Goal: Answer question/provide support: Share knowledge or assist other users

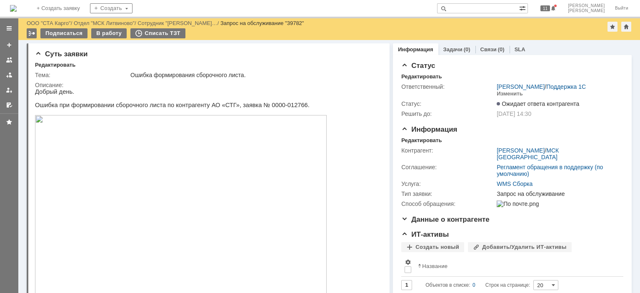
scroll to position [48, 0]
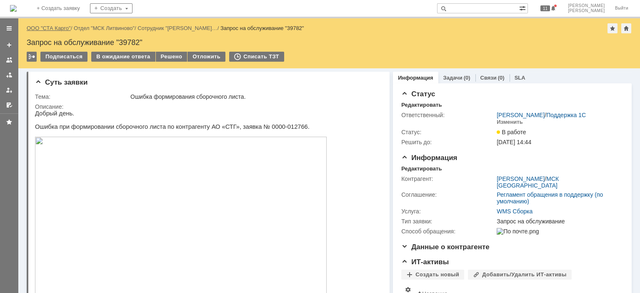
click at [54, 29] on link "ООО "СТА Карго"" at bounding box center [49, 28] width 44 height 6
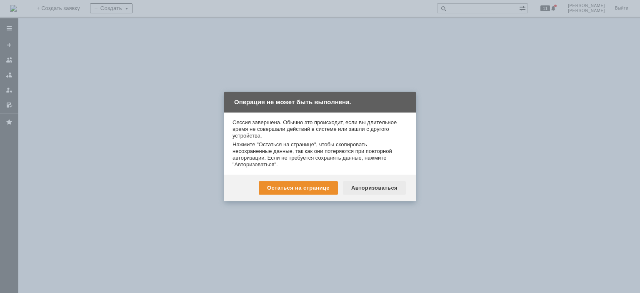
click at [388, 193] on div "Авторизоваться" at bounding box center [374, 187] width 63 height 13
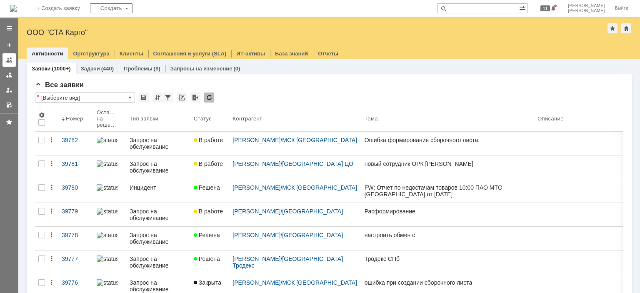
click at [10, 60] on div at bounding box center [9, 60] width 7 height 7
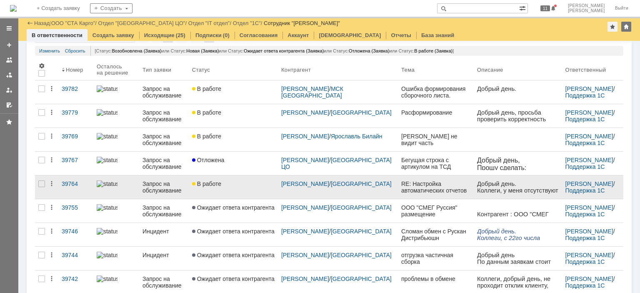
click at [239, 181] on div "В работе" at bounding box center [233, 184] width 83 height 7
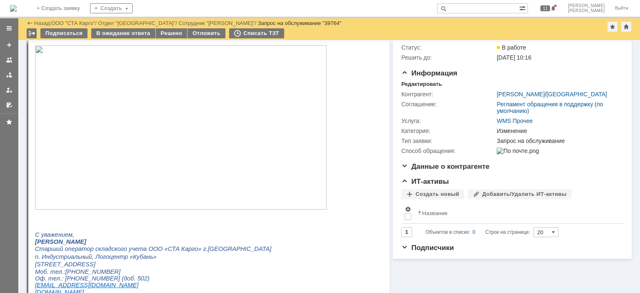
scroll to position [15, 0]
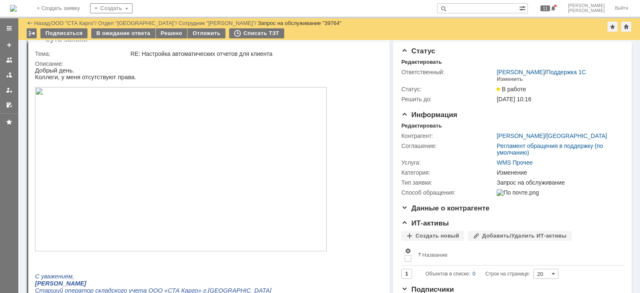
click at [166, 157] on img at bounding box center [181, 169] width 292 height 164
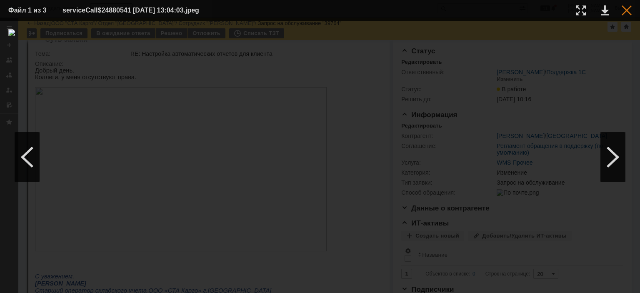
click at [625, 8] on div at bounding box center [627, 10] width 10 height 10
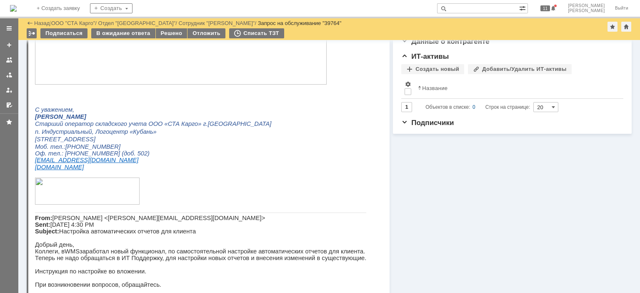
scroll to position [0, 0]
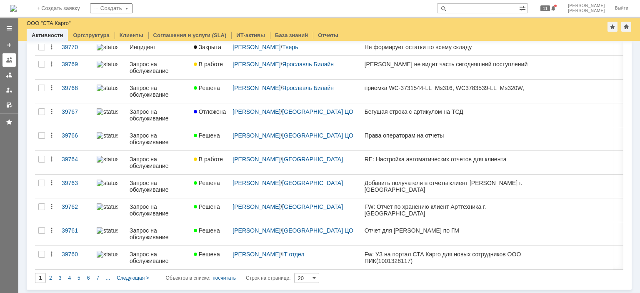
click at [9, 60] on div at bounding box center [9, 60] width 7 height 7
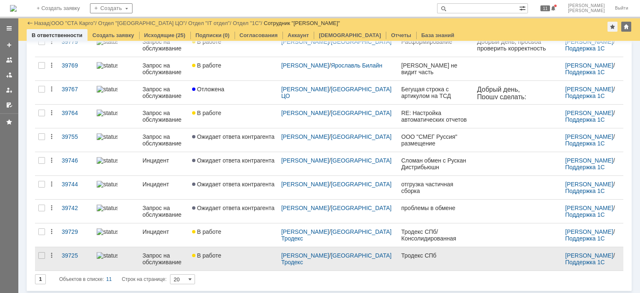
click at [245, 255] on div "В работе" at bounding box center [233, 255] width 83 height 7
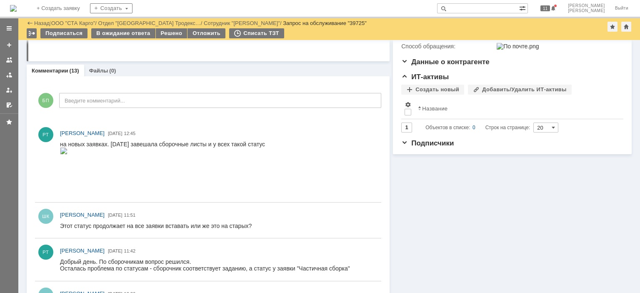
click at [68, 154] on img at bounding box center [64, 151] width 8 height 7
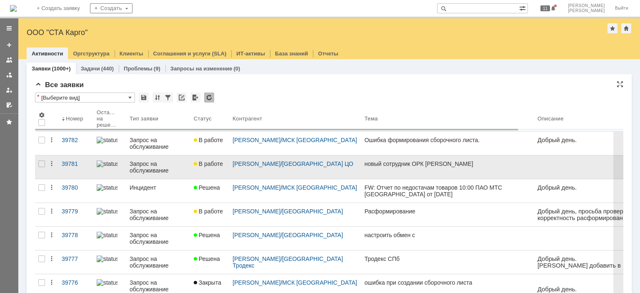
click at [185, 161] on div "Запрос на обслуживание" at bounding box center [159, 167] width 58 height 13
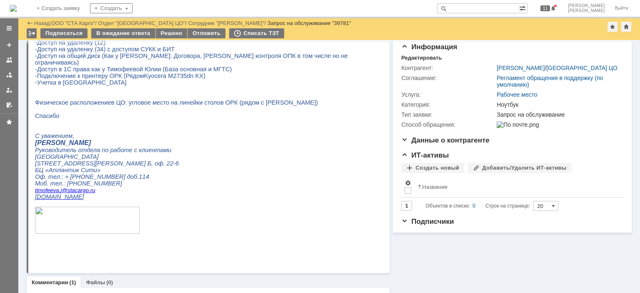
scroll to position [8, 0]
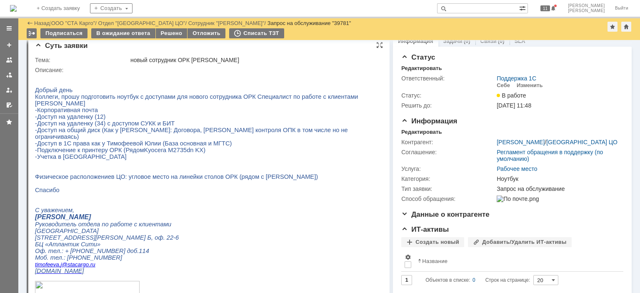
drag, startPoint x: 115, startPoint y: 105, endPoint x: 35, endPoint y: 106, distance: 80.1
click at [35, 106] on p "Лынник Елена Александровна" at bounding box center [205, 103] width 341 height 7
copy span "Лынник Елена Александровна"
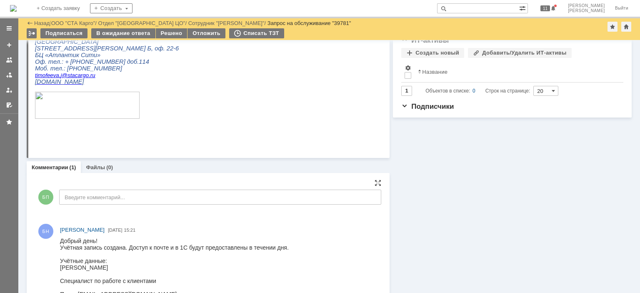
scroll to position [259, 0]
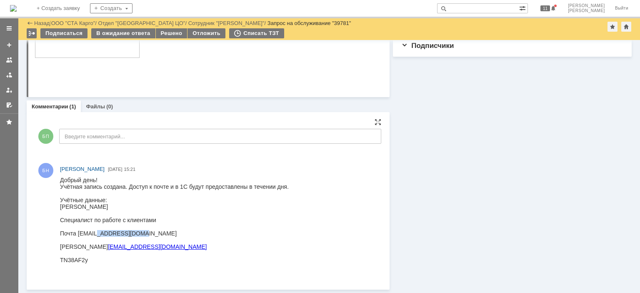
drag, startPoint x: 133, startPoint y: 235, endPoint x: 92, endPoint y: 235, distance: 41.7
click at [92, 235] on div "Почта linnik.e@stacargo.ru" at bounding box center [174, 233] width 229 height 7
drag, startPoint x: 157, startPoint y: 249, endPoint x: 77, endPoint y: 249, distance: 80.1
click at [77, 249] on div "Логин linnik.e@sta-totalgroup.com" at bounding box center [174, 247] width 229 height 7
copy link "linnik.e@sta-totalgroup.com"
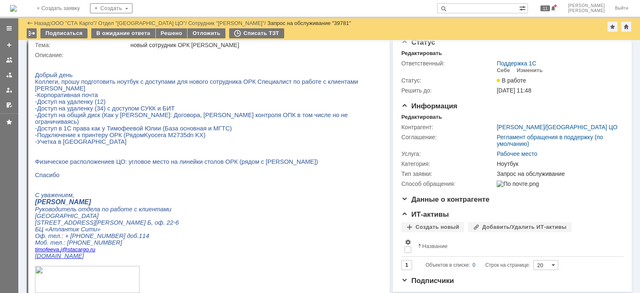
scroll to position [8, 0]
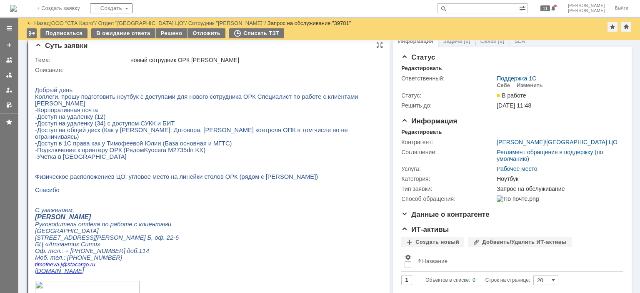
click at [85, 105] on span "Лынник Елена Александровна" at bounding box center [60, 103] width 50 height 7
drag, startPoint x: 116, startPoint y: 106, endPoint x: 37, endPoint y: 105, distance: 78.8
click at [37, 105] on p "Лынник Елена Александровна" at bounding box center [205, 103] width 341 height 7
copy span "Лынник Елена Александровна"
drag, startPoint x: 114, startPoint y: 120, endPoint x: 110, endPoint y: 118, distance: 4.9
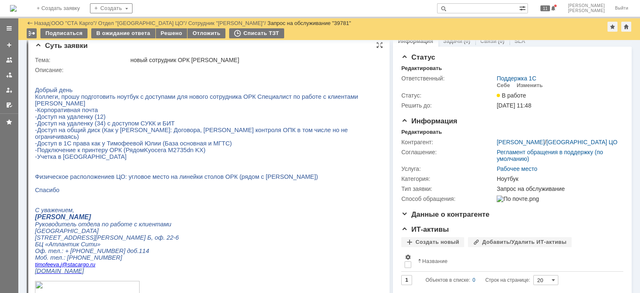
click at [114, 120] on p "-Доступ на удаленку (12)" at bounding box center [205, 116] width 341 height 7
click at [85, 105] on span "Лынник Елена Александровна" at bounding box center [60, 103] width 50 height 7
drag, startPoint x: 115, startPoint y: 106, endPoint x: 36, endPoint y: 106, distance: 79.2
click at [36, 106] on p "Лынник Елена Александровна" at bounding box center [205, 103] width 341 height 7
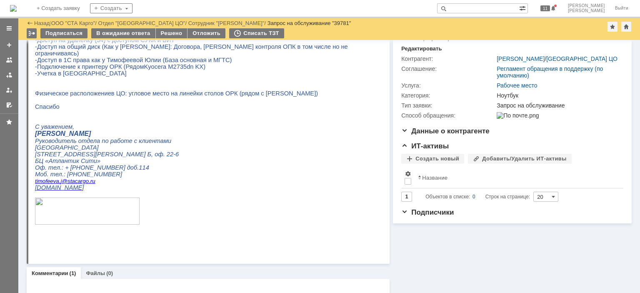
click at [138, 110] on p "Спасибо" at bounding box center [205, 106] width 341 height 7
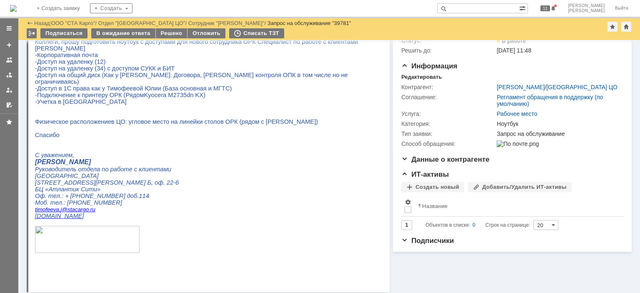
scroll to position [50, 0]
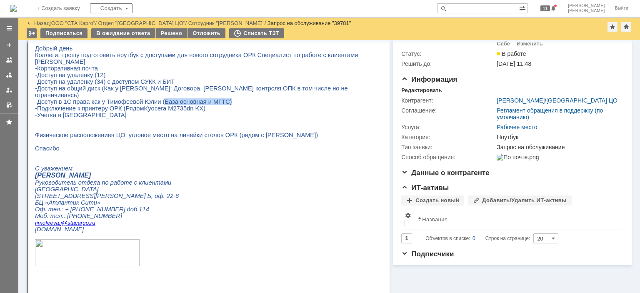
drag, startPoint x: 215, startPoint y: 100, endPoint x: 151, endPoint y: 101, distance: 63.8
click at [151, 101] on p "-Доступ в 1С права как у Тимофеевой Юлии (База основная и МГТС)" at bounding box center [205, 101] width 341 height 7
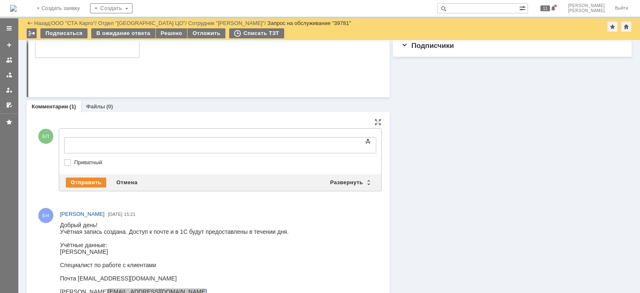
scroll to position [0, 0]
click at [93, 178] on div "Отправить" at bounding box center [86, 183] width 40 height 10
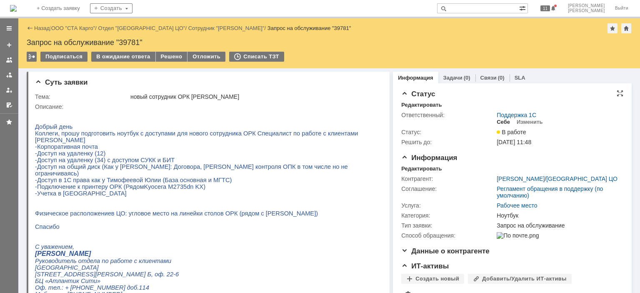
click at [497, 125] on div "Себе" at bounding box center [503, 122] width 13 height 7
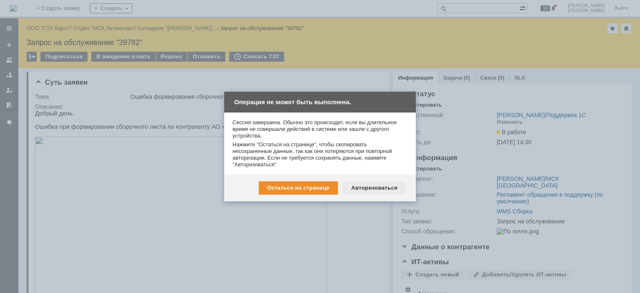
click at [364, 191] on div "Авторизоваться" at bounding box center [374, 187] width 63 height 13
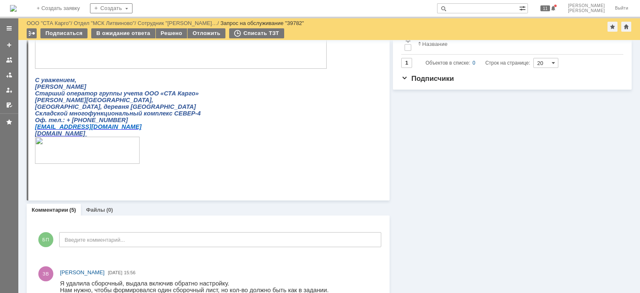
scroll to position [208, 0]
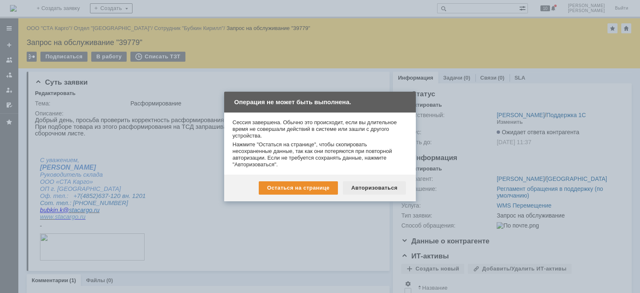
click at [365, 193] on div "Авторизоваться" at bounding box center [374, 187] width 63 height 13
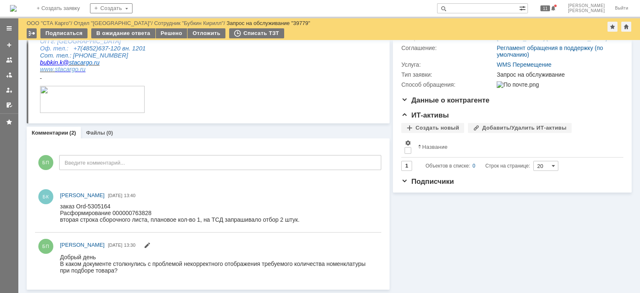
scroll to position [113, 0]
click at [141, 210] on div "Расформирование 000000763828" at bounding box center [180, 213] width 240 height 7
drag, startPoint x: 112, startPoint y: 204, endPoint x: 78, endPoint y: 206, distance: 33.8
click at [78, 206] on div "заказ Ord-5305164" at bounding box center [180, 206] width 240 height 7
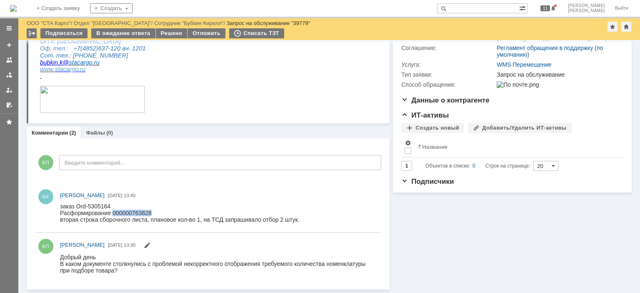
copy div "Ord-5305164"
drag, startPoint x: 138, startPoint y: 222, endPoint x: 292, endPoint y: 220, distance: 153.9
click at [292, 220] on div "вторая строка сборочного листа, плановое кол-во 1, на ТСД запрашивало отбор 2 ш…" at bounding box center [180, 219] width 240 height 7
click at [103, 222] on div "вторая строка сборочного листа, плановое кол-во 1, на ТСД запрашивало отбор 2 ш…" at bounding box center [180, 219] width 240 height 7
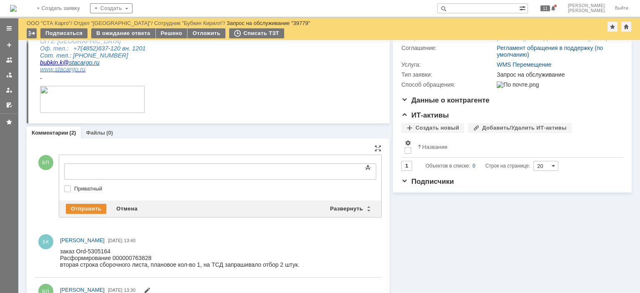
scroll to position [0, 0]
click at [195, 176] on body "Не удалось воспроизвести проблему, по" at bounding box center [132, 171] width 125 height 14
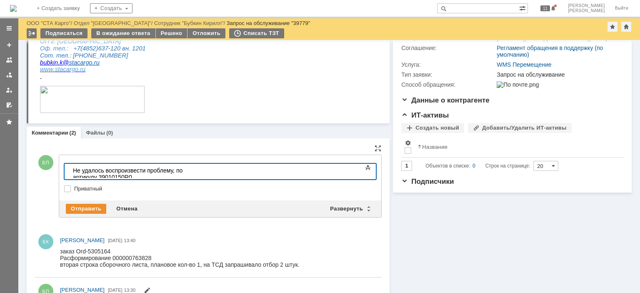
scroll to position [78, 3]
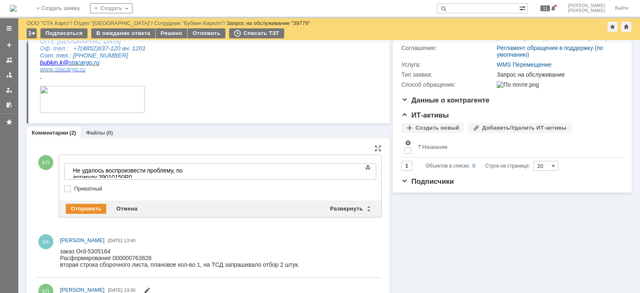
click at [195, 177] on body "Не удалось воспроизвести проблему, по артикулу 39010150R0" at bounding box center [132, 174] width 125 height 20
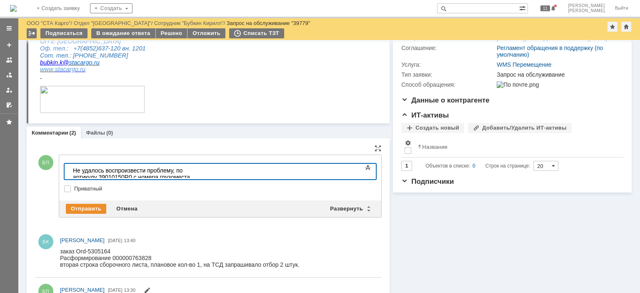
scroll to position [87, 3]
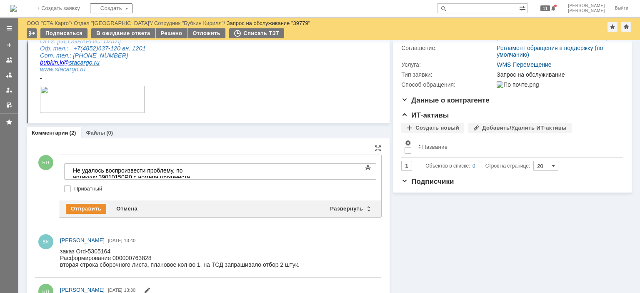
click at [170, 170] on div "Не удалось воспроизвести проблему, по артикулу 39010150R0 с номера грузоместа R…" at bounding box center [132, 177] width 118 height 20
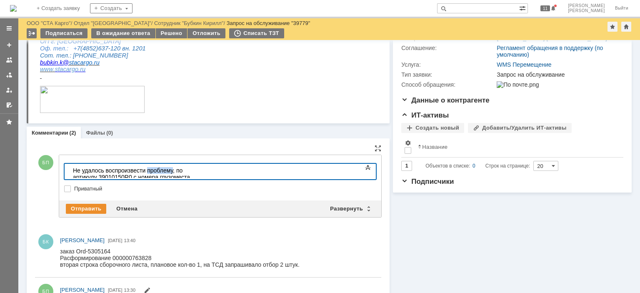
click at [170, 170] on div "Не удалось воспроизвести проблему, по артикулу 39010150R0 с номера грузоместа R…" at bounding box center [132, 177] width 118 height 20
click at [171, 171] on div "Не удалось воспроизвести ошибку, по артикулу 39010150R0 с номера грузоместа RUS…" at bounding box center [132, 177] width 118 height 20
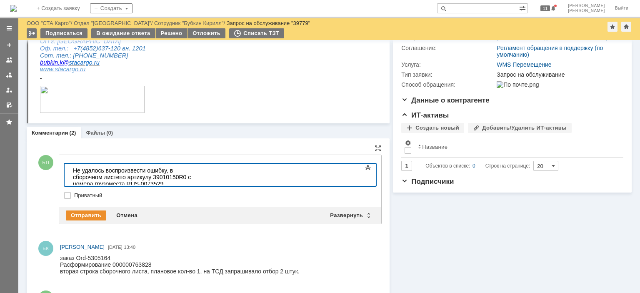
scroll to position [80, 3]
click at [191, 178] on div "Не удалось воспроизвести ошибку, в сборочном листе с номером заявки клиента ORD…" at bounding box center [132, 183] width 118 height 33
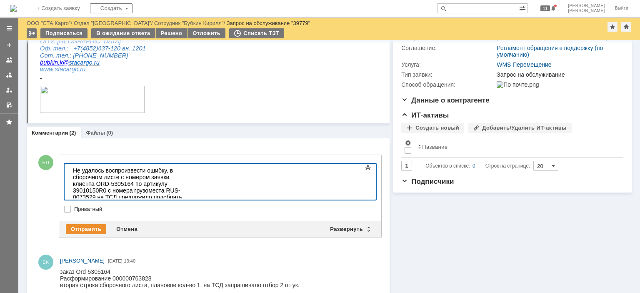
click at [108, 214] on div "​Просьба привести ещё примеры актуальные." at bounding box center [132, 220] width 118 height 13
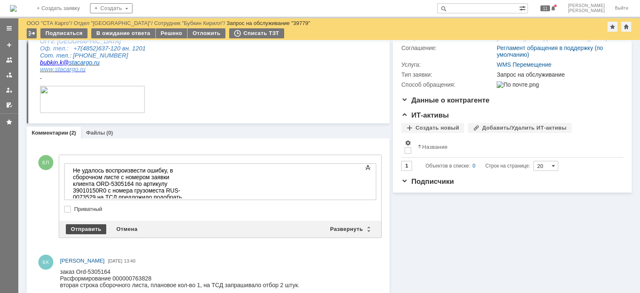
click at [81, 226] on div "Отправить" at bounding box center [86, 229] width 40 height 10
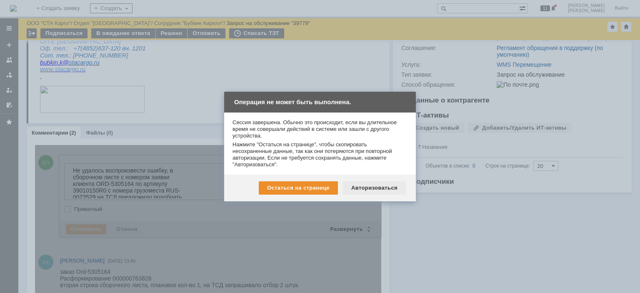
click at [375, 185] on div "Авторизоваться" at bounding box center [374, 187] width 63 height 13
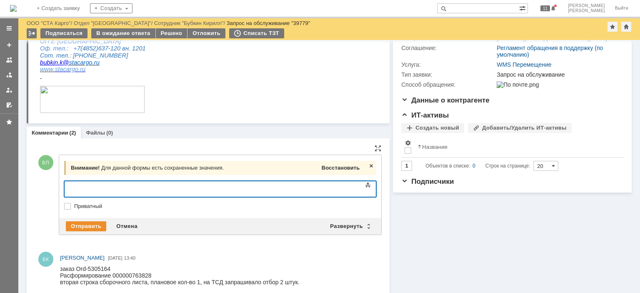
click at [322, 165] on span "Восстановить" at bounding box center [341, 168] width 38 height 6
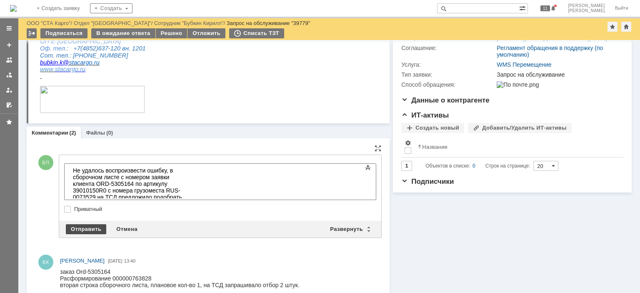
click at [88, 231] on div "Отправить" at bounding box center [86, 229] width 40 height 10
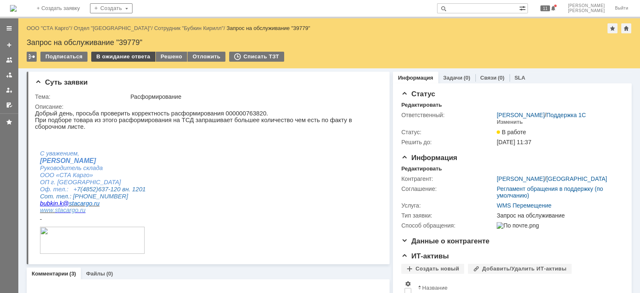
click at [132, 54] on div "В ожидание ответа" at bounding box center [123, 57] width 64 height 10
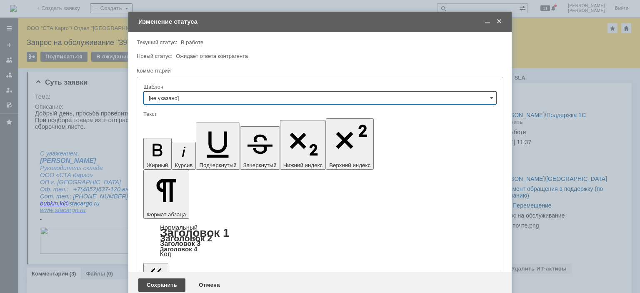
click at [161, 279] on div "Сохранить" at bounding box center [161, 285] width 47 height 13
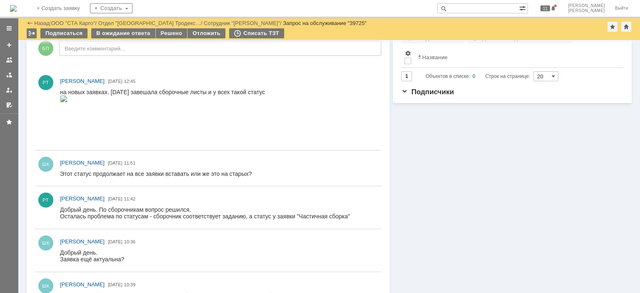
scroll to position [208, 0]
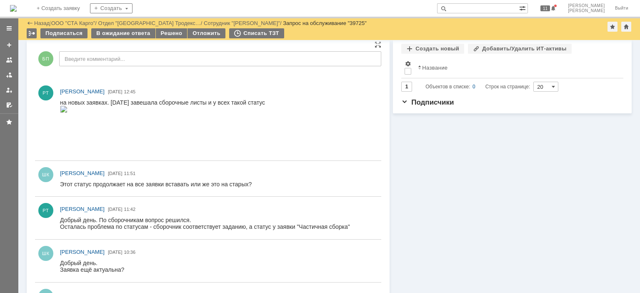
click at [68, 113] on img at bounding box center [64, 109] width 8 height 7
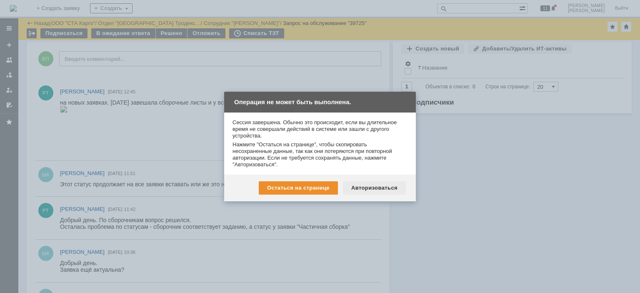
click at [381, 191] on div "Авторизоваться" at bounding box center [374, 187] width 63 height 13
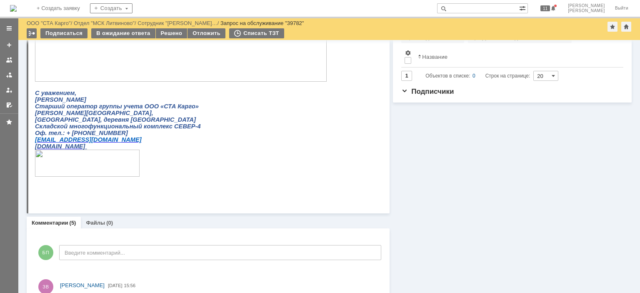
scroll to position [292, 0]
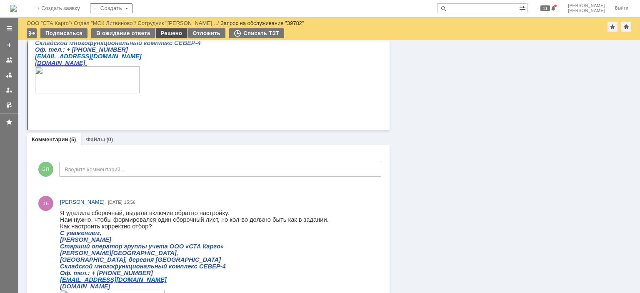
click at [168, 35] on div "Решено" at bounding box center [172, 33] width 32 height 10
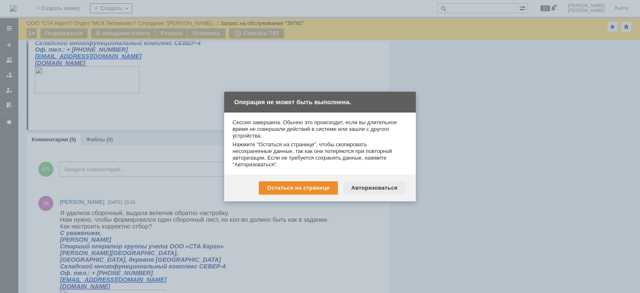
click at [367, 183] on div "Авторизоваться" at bounding box center [374, 187] width 63 height 13
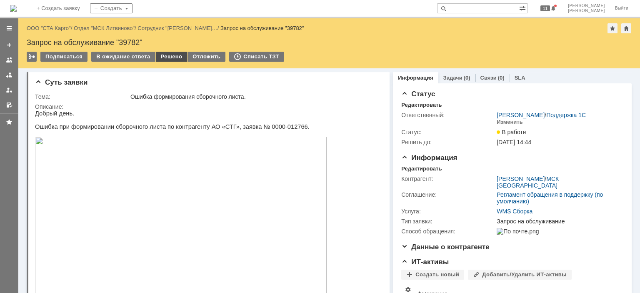
click at [162, 57] on div "Решено" at bounding box center [172, 57] width 32 height 10
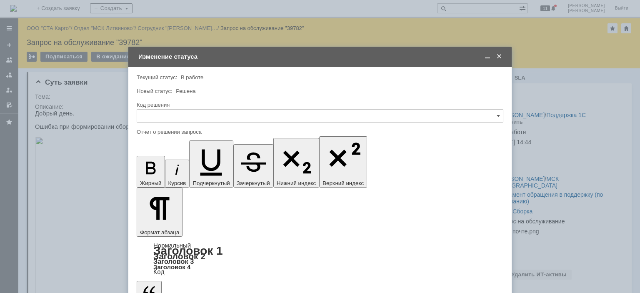
click at [232, 111] on input "text" at bounding box center [320, 115] width 367 height 13
click at [160, 224] on span "Решено" at bounding box center [320, 227] width 356 height 7
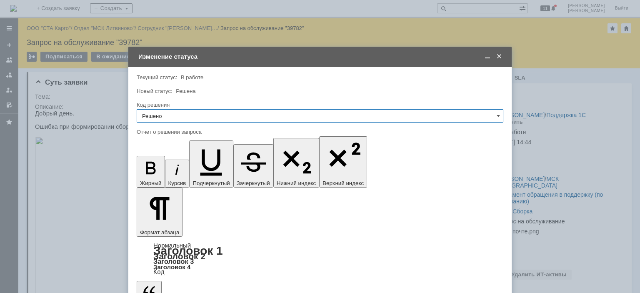
type input "Решено"
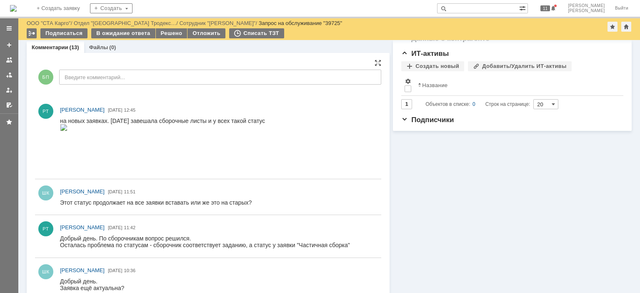
click at [68, 131] on img at bounding box center [64, 127] width 8 height 7
